Goal: Navigation & Orientation: Understand site structure

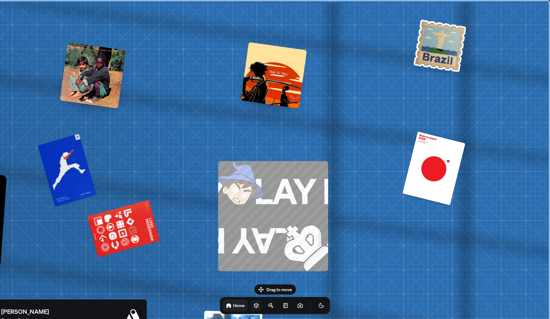
click at [250, 304] on link at bounding box center [256, 305] width 12 height 12
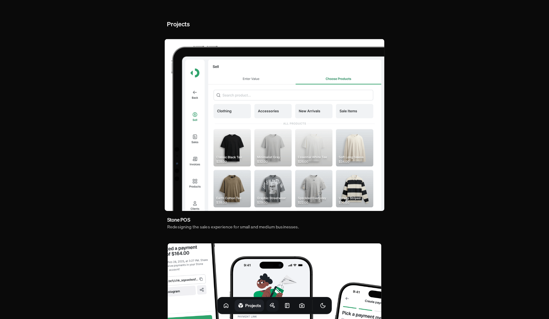
click at [270, 308] on icon at bounding box center [273, 305] width 6 height 6
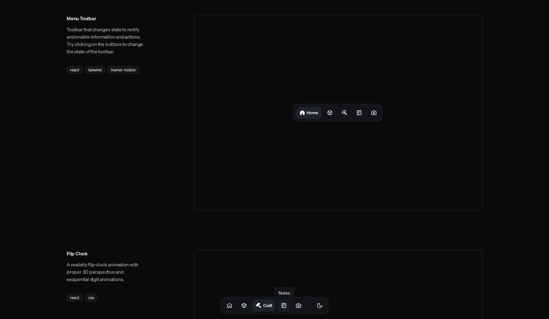
click at [281, 305] on icon at bounding box center [284, 305] width 6 height 6
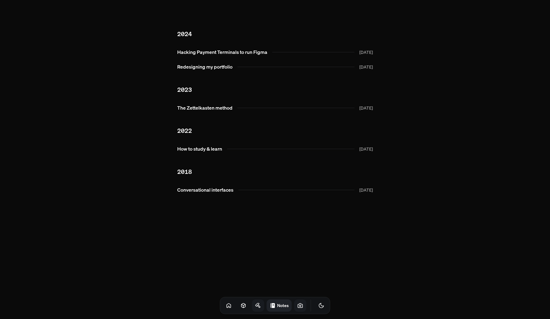
click at [297, 305] on icon at bounding box center [300, 305] width 6 height 6
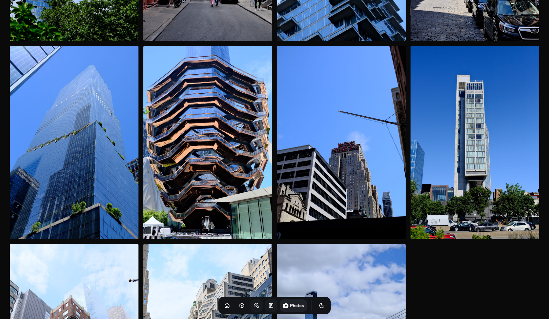
scroll to position [418, 0]
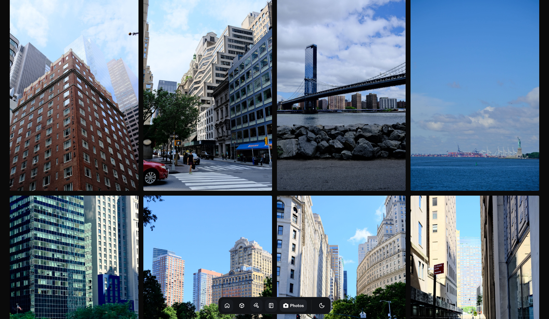
click at [224, 308] on icon at bounding box center [227, 305] width 6 height 6
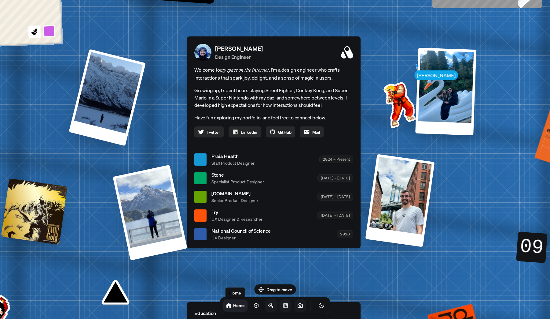
click at [309, 87] on p "Growing up, I spent hours playing Street Fighter, Donkey Kong, and Super Mario …" at bounding box center [273, 98] width 159 height 22
click at [319, 307] on icon "Toggle Theme" at bounding box center [322, 305] width 6 height 6
click at [319, 305] on icon "Toggle Theme" at bounding box center [322, 305] width 6 height 6
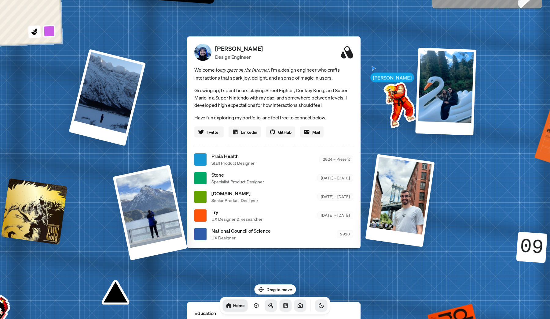
click at [0, 0] on icon "Toggle Audio" at bounding box center [0, 0] width 0 height 0
click at [319, 305] on icon "Toggle Theme" at bounding box center [321, 305] width 5 height 5
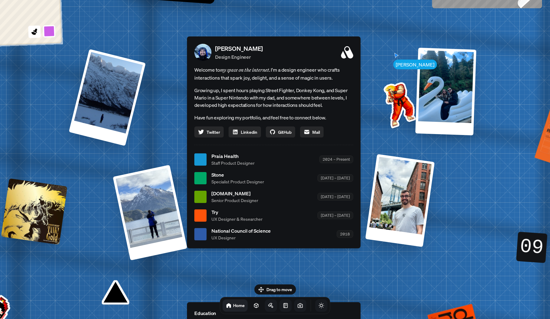
click at [297, 305] on icon at bounding box center [300, 305] width 6 height 6
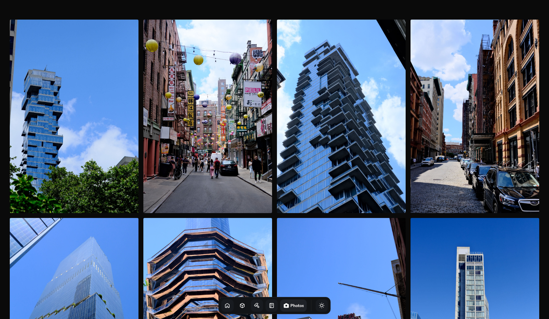
click at [284, 305] on icon at bounding box center [286, 305] width 5 height 5
click at [268, 306] on icon at bounding box center [271, 305] width 6 height 6
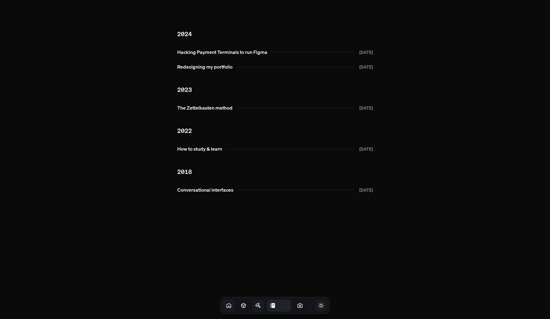
click at [258, 306] on icon at bounding box center [259, 305] width 3 height 3
